Goal: Navigation & Orientation: Find specific page/section

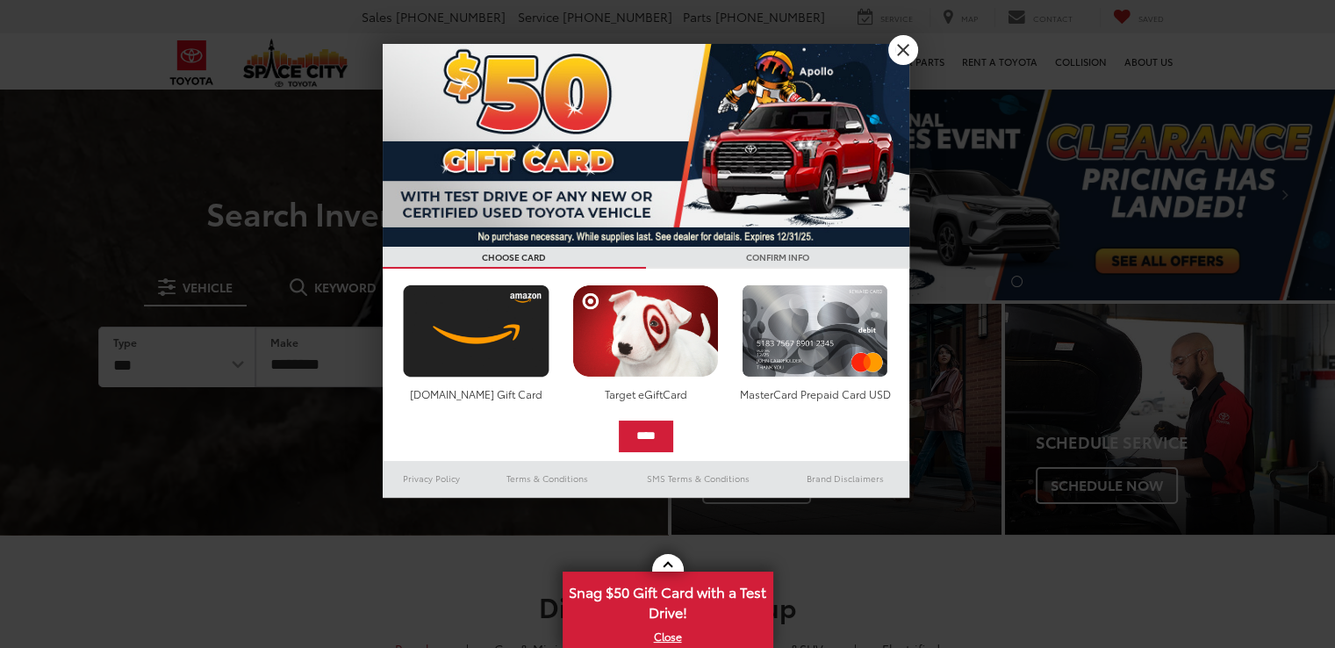
click at [644, 153] on img at bounding box center [646, 145] width 527 height 203
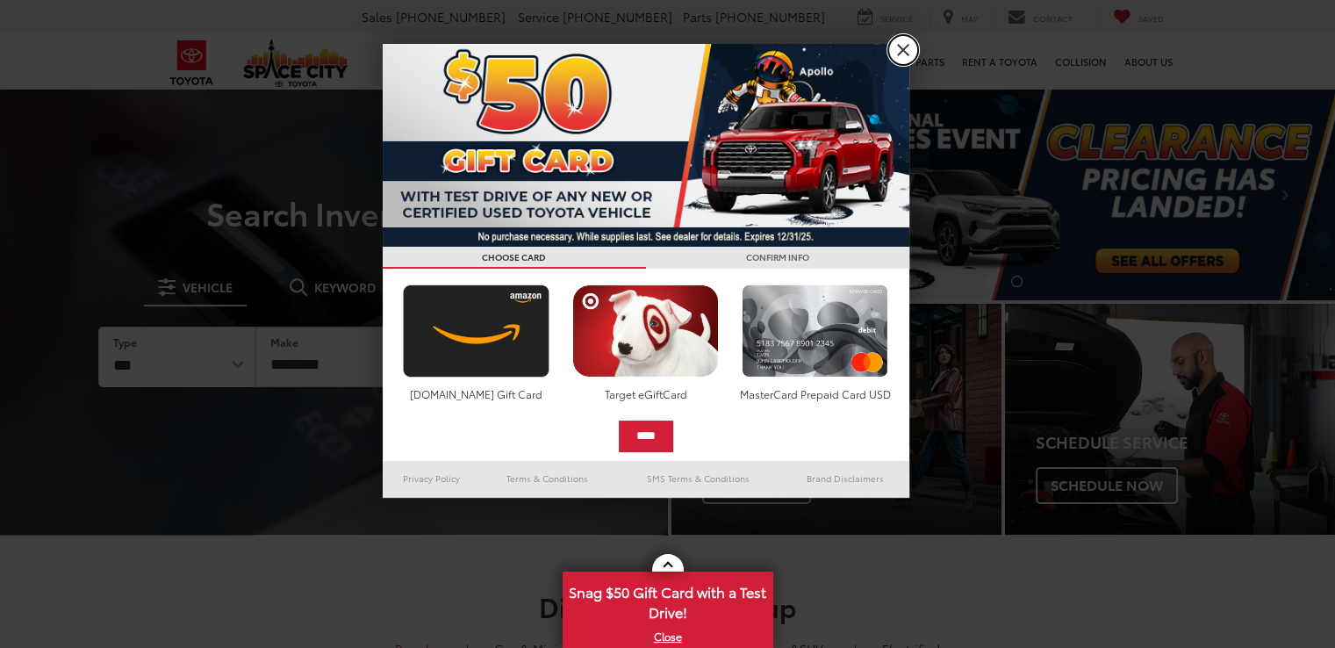
click at [899, 56] on link "X" at bounding box center [903, 50] width 30 height 30
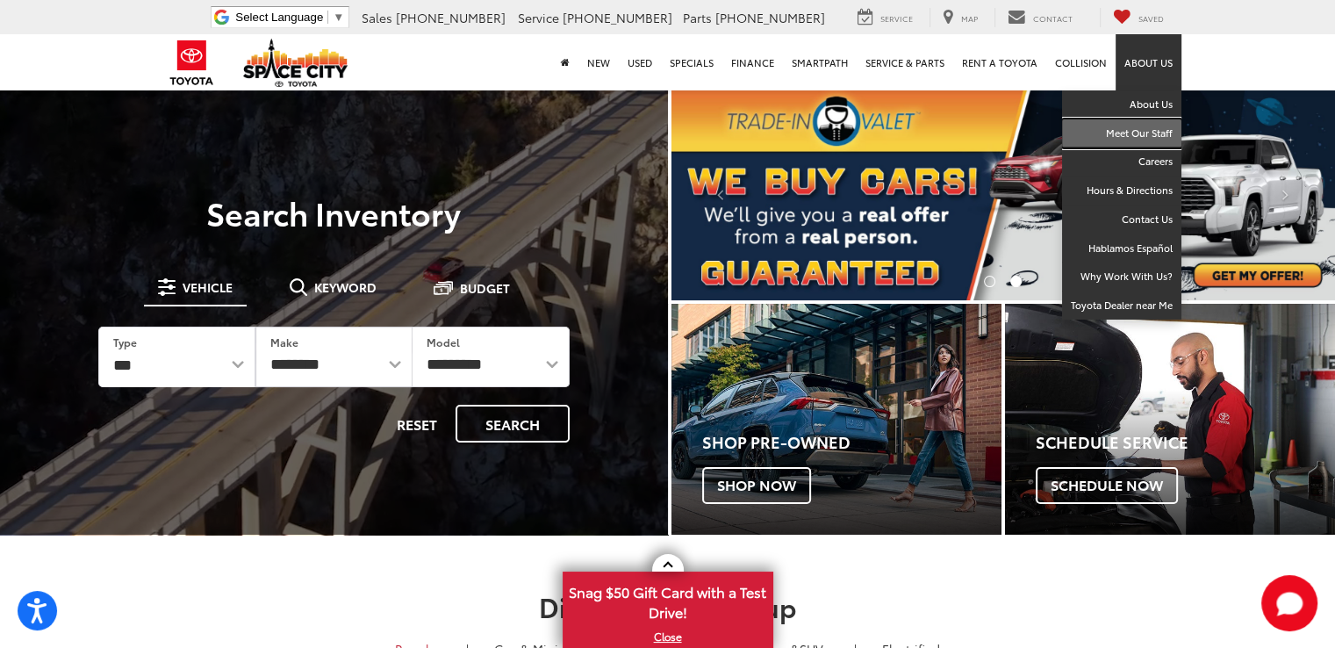
click at [1139, 140] on link "Meet Our Staff" at bounding box center [1121, 133] width 119 height 29
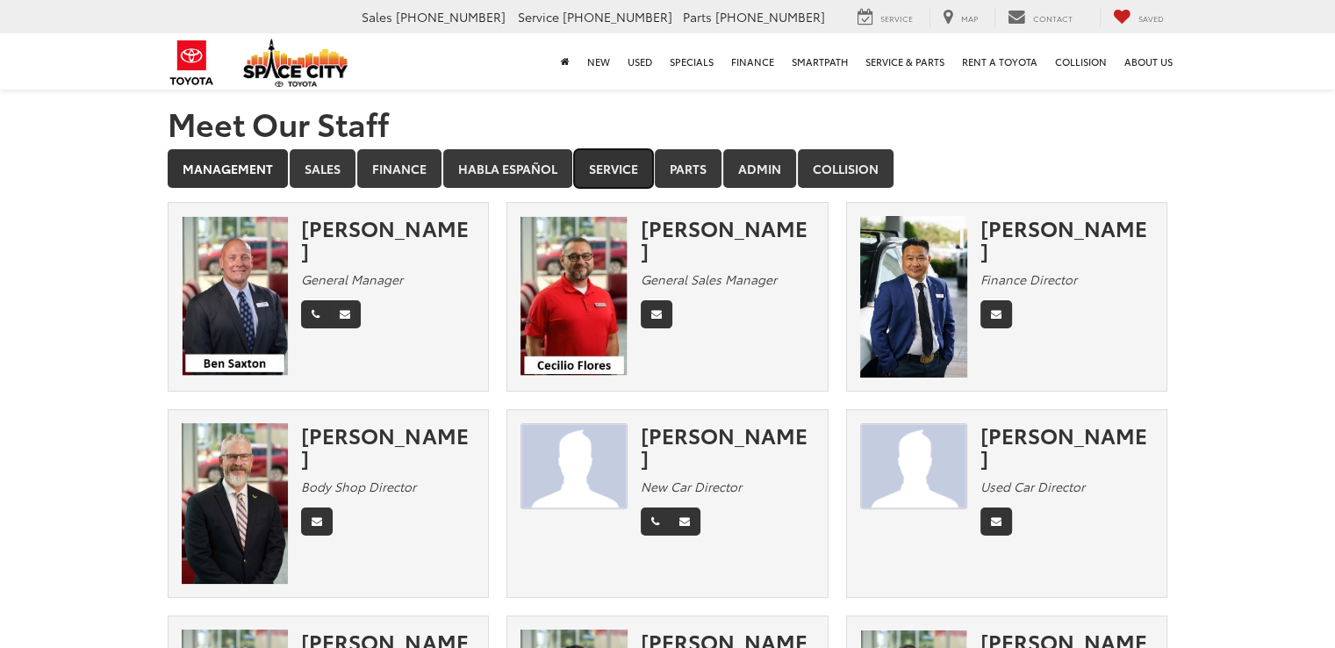
click at [600, 155] on link "Service" at bounding box center [613, 168] width 79 height 39
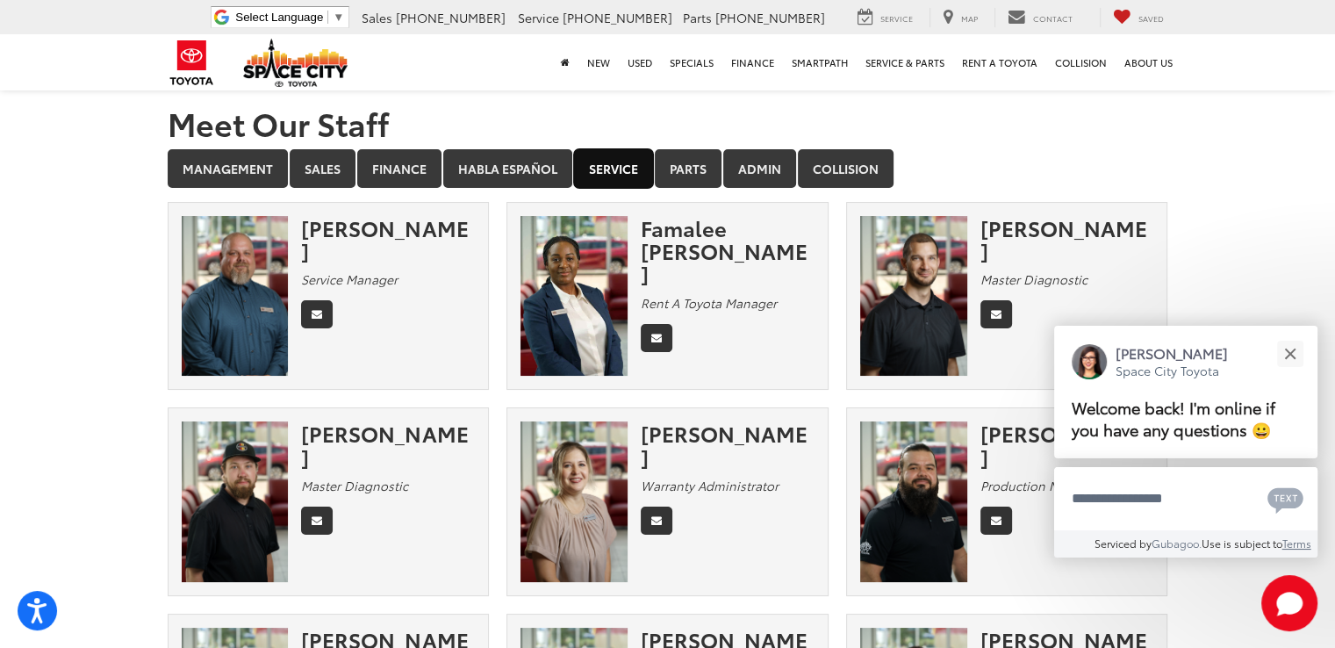
scroll to position [565, 0]
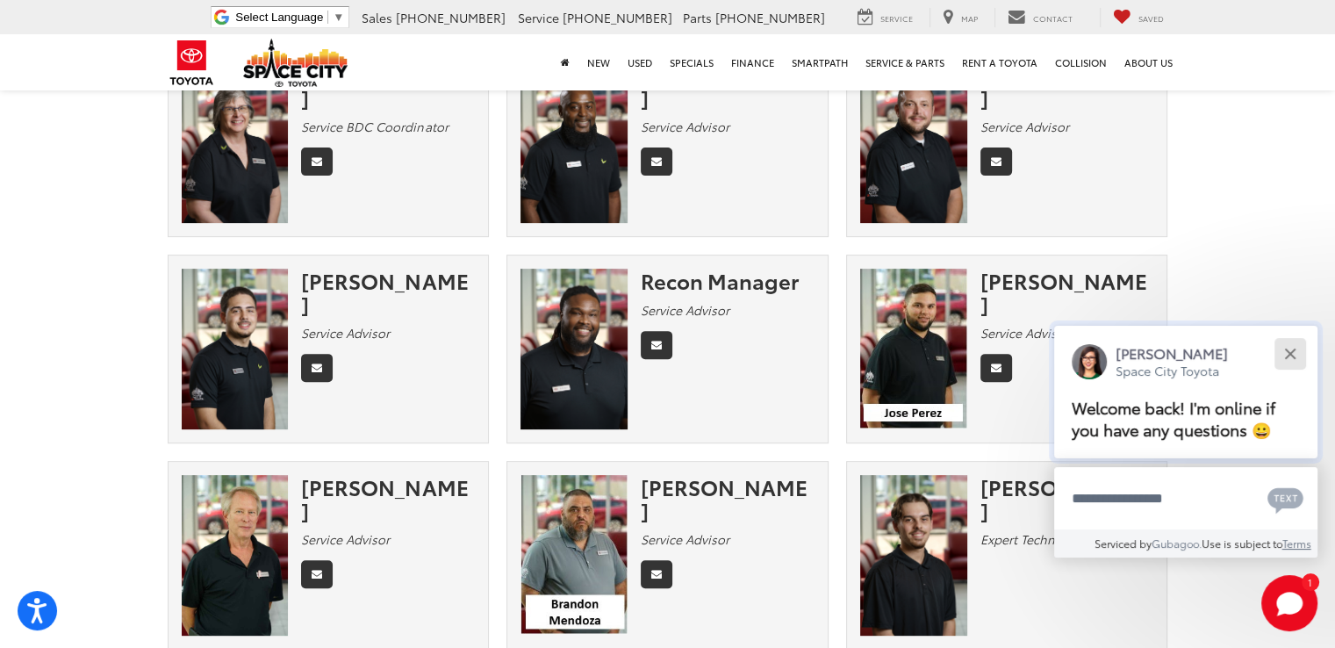
click at [1283, 354] on button "Close" at bounding box center [1290, 353] width 38 height 38
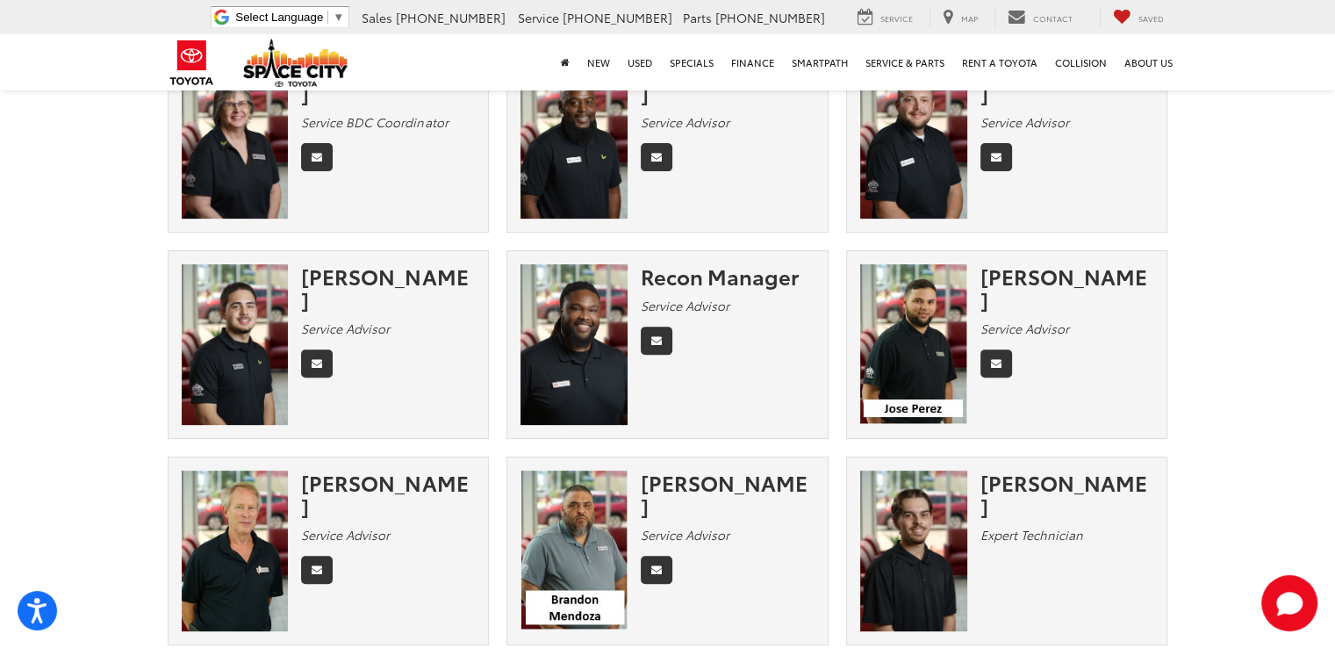
scroll to position [4, 0]
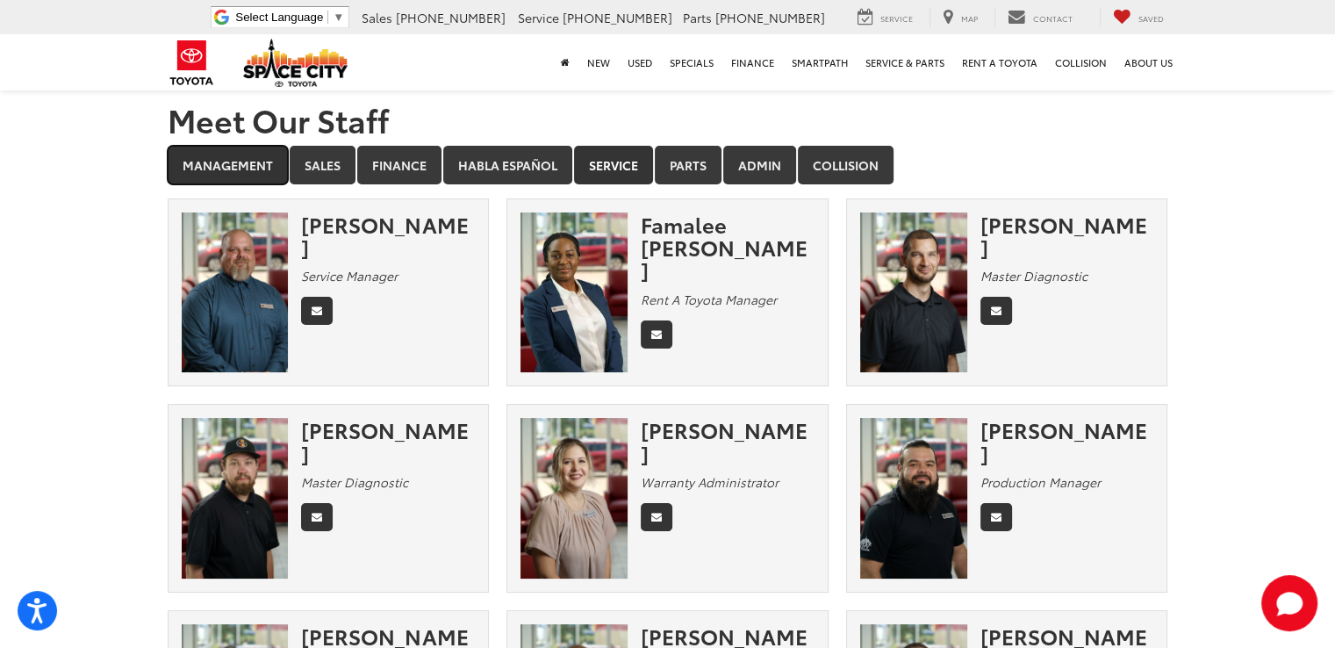
click at [216, 160] on link "Management" at bounding box center [228, 165] width 120 height 39
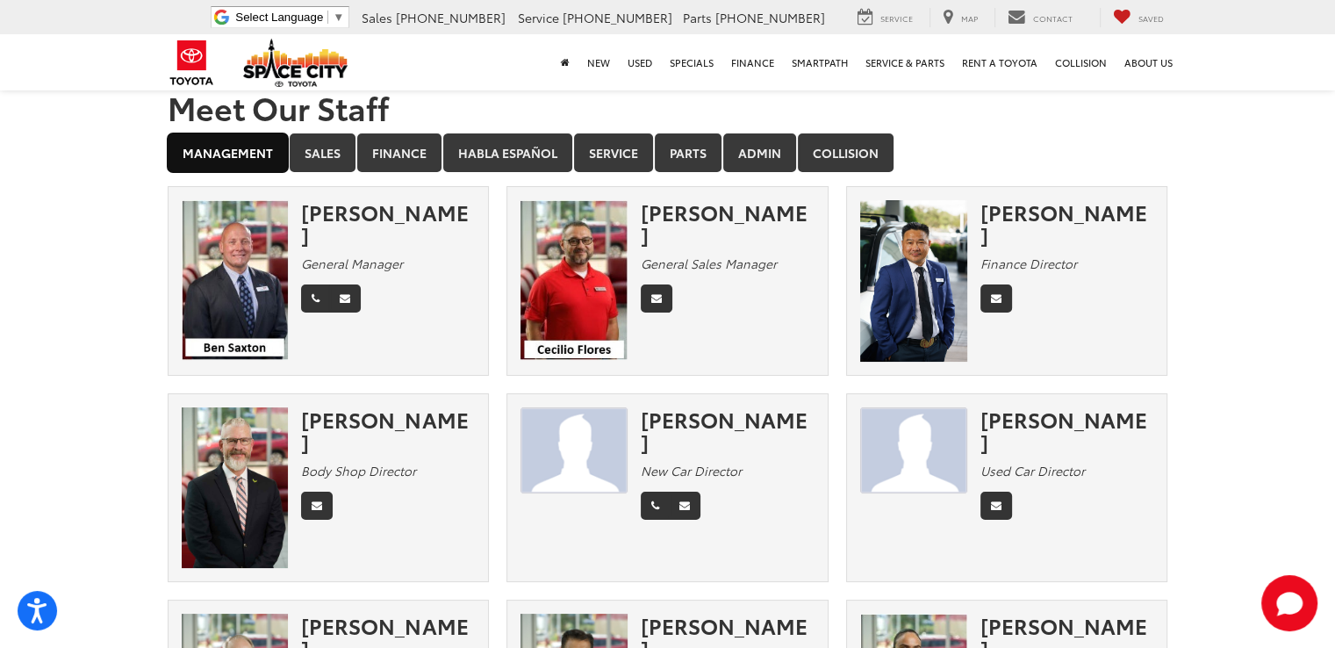
scroll to position [0, 0]
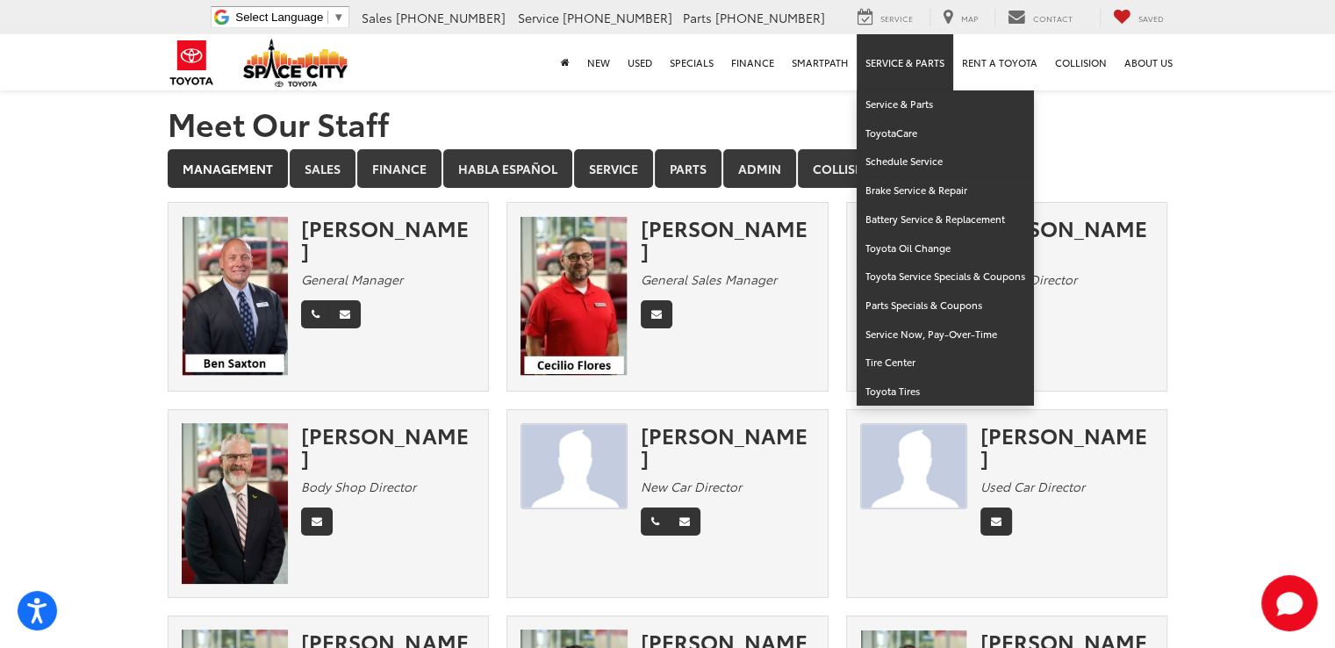
click at [922, 67] on link "Service & Parts" at bounding box center [905, 62] width 97 height 56
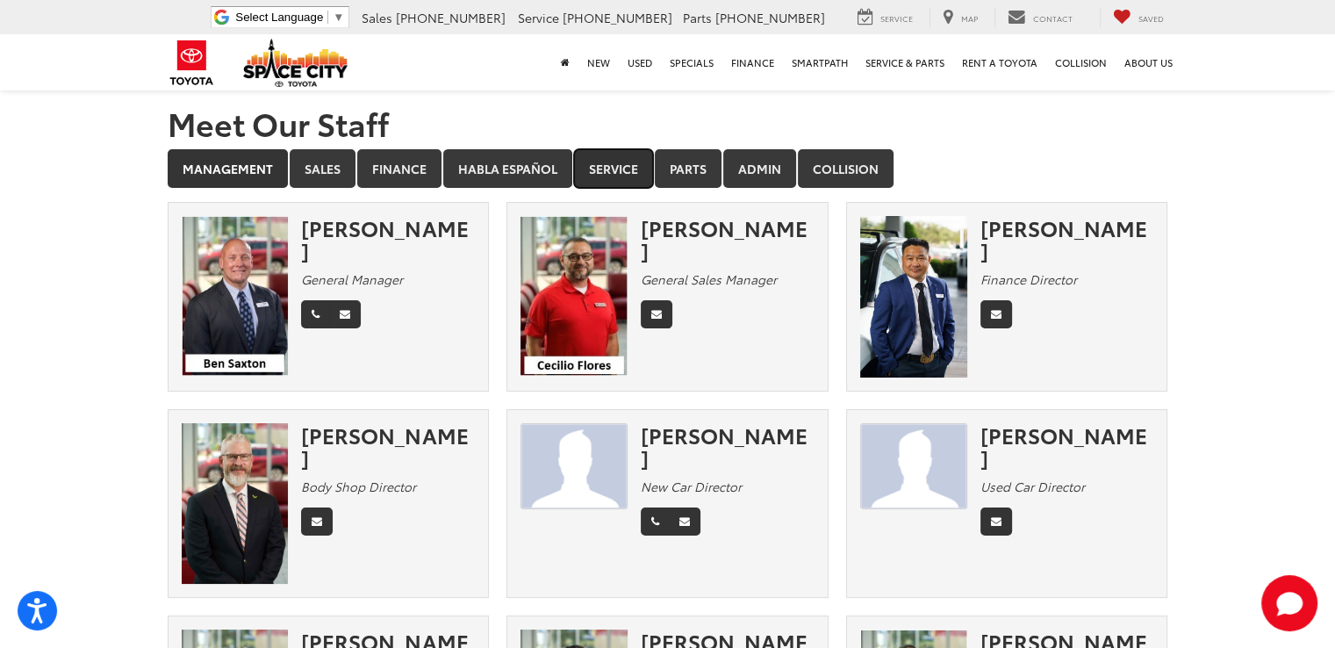
click at [627, 180] on link "Service" at bounding box center [613, 168] width 79 height 39
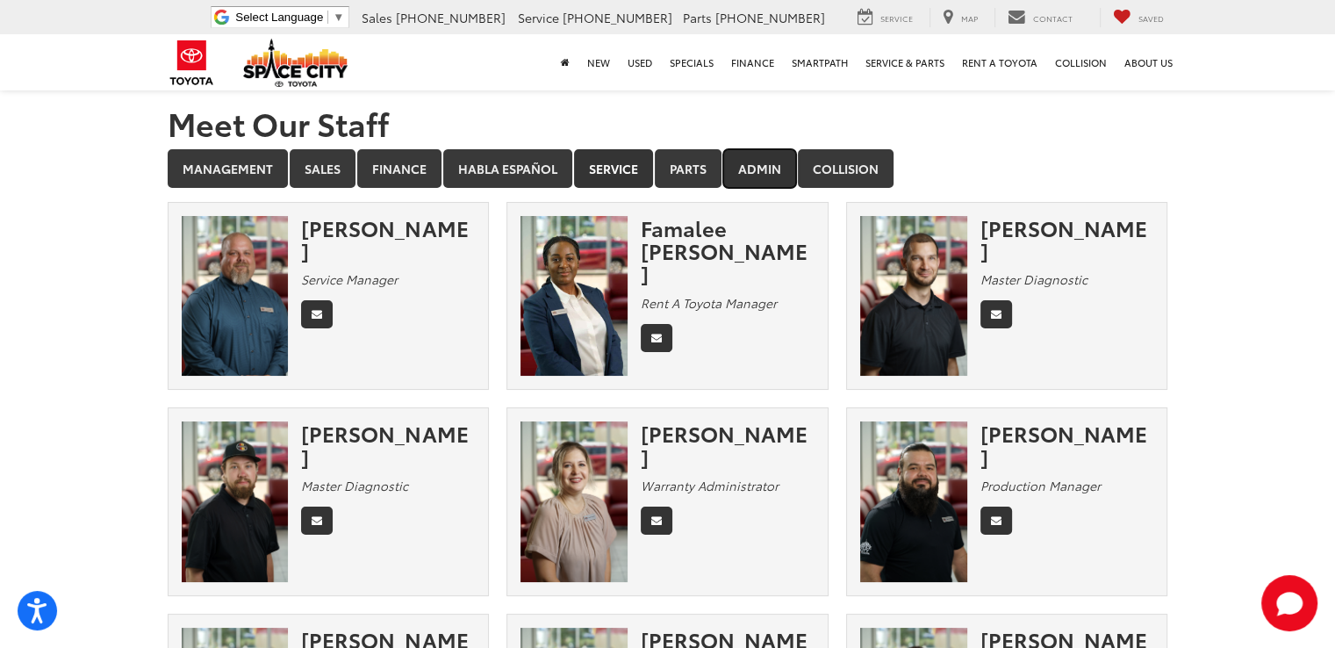
click at [756, 170] on link "Admin" at bounding box center [759, 168] width 73 height 39
